Goal: Obtain resource: Download file/media

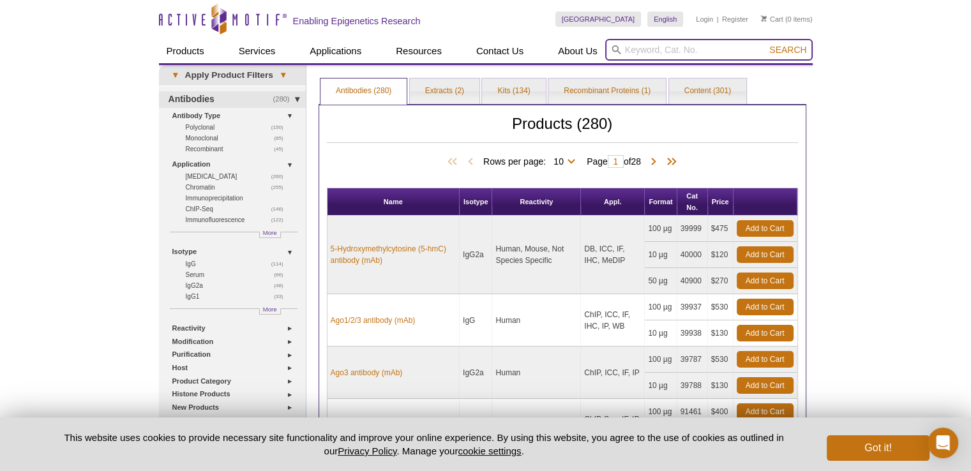
click at [643, 48] on input "search" at bounding box center [708, 50] width 207 height 22
type input "53009"
click at [765, 44] on button "Search" at bounding box center [787, 49] width 45 height 11
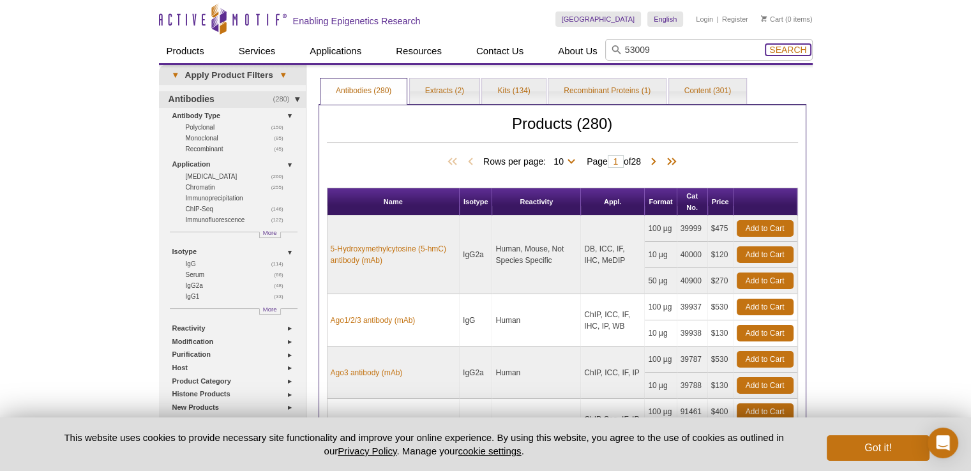
click at [788, 45] on span "Search" at bounding box center [787, 50] width 37 height 10
click at [669, 47] on input "53009" at bounding box center [708, 50] width 207 height 22
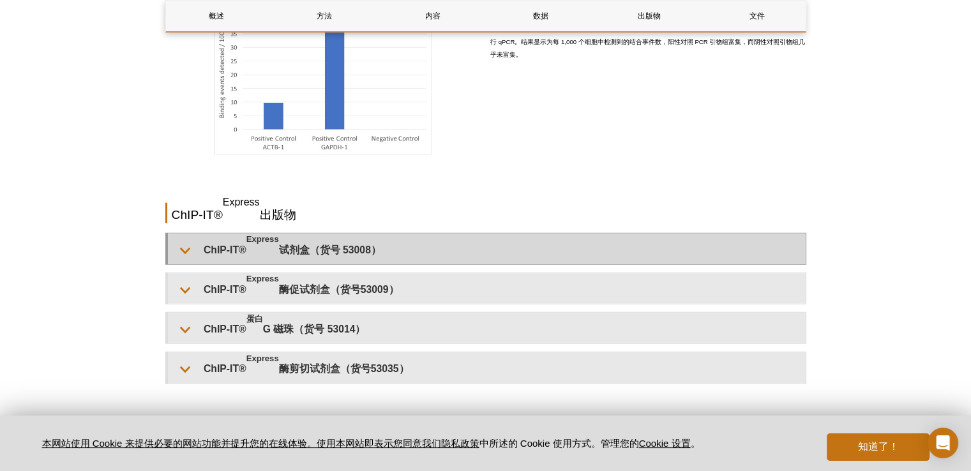
scroll to position [3073, 0]
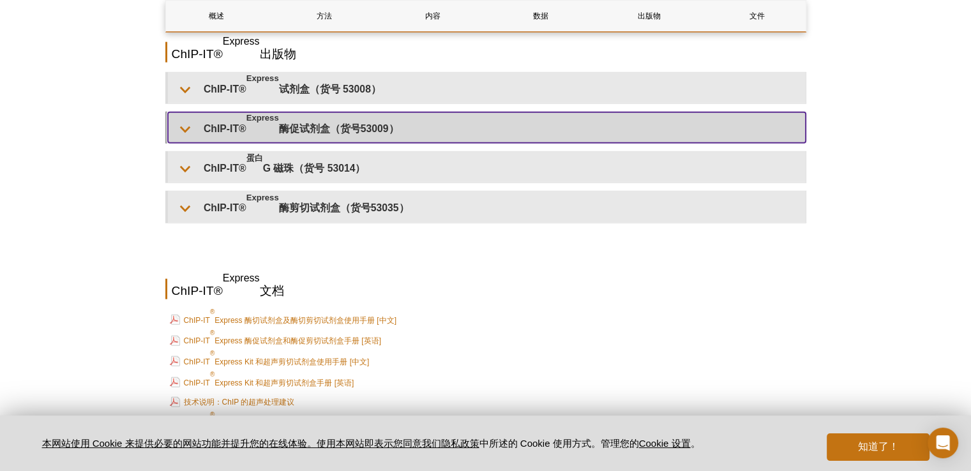
click at [326, 123] on font "酶促试剂盒（货号53009）" at bounding box center [339, 128] width 120 height 11
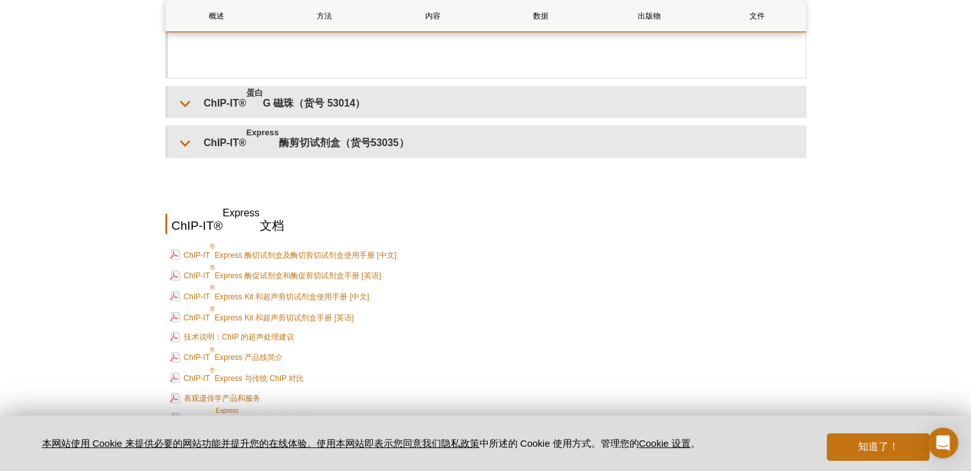
scroll to position [3711, 0]
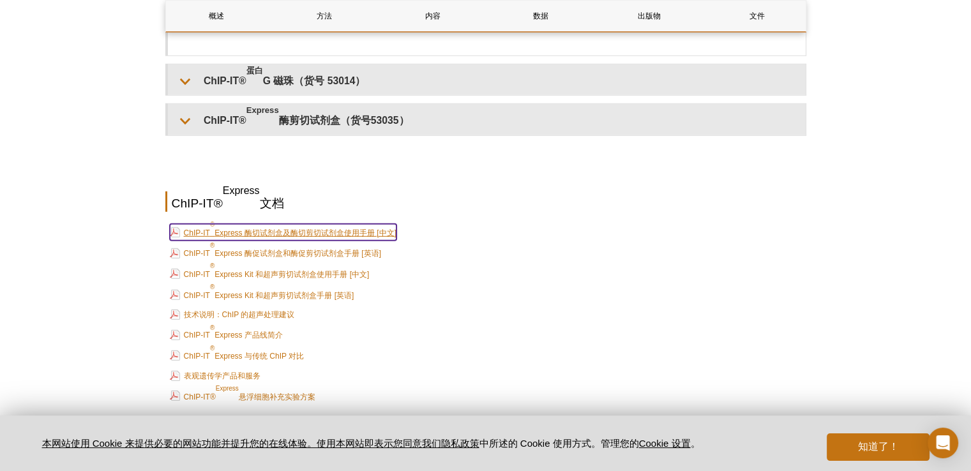
click at [311, 228] on font "Express 酶切试剂盒及酶切剪切试剂盒使用手册 [中文]" at bounding box center [305, 232] width 182 height 9
